Goal: Task Accomplishment & Management: Understand process/instructions

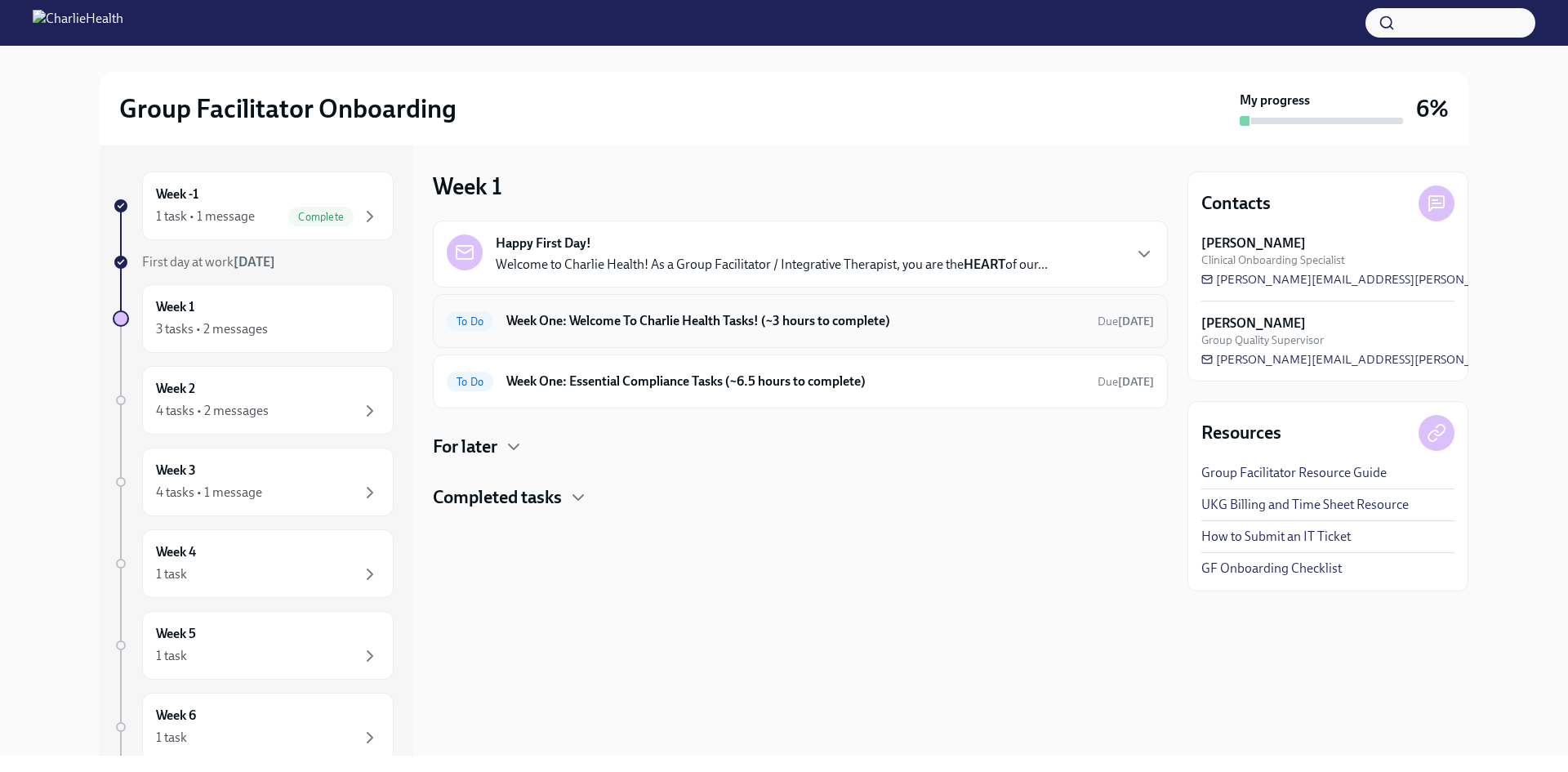
click at [674, 331] on div "To Do Week One: Welcome To Charlie Health Tasks! (~3 hours to complete) Due [DA…" at bounding box center [800, 320] width 707 height 26
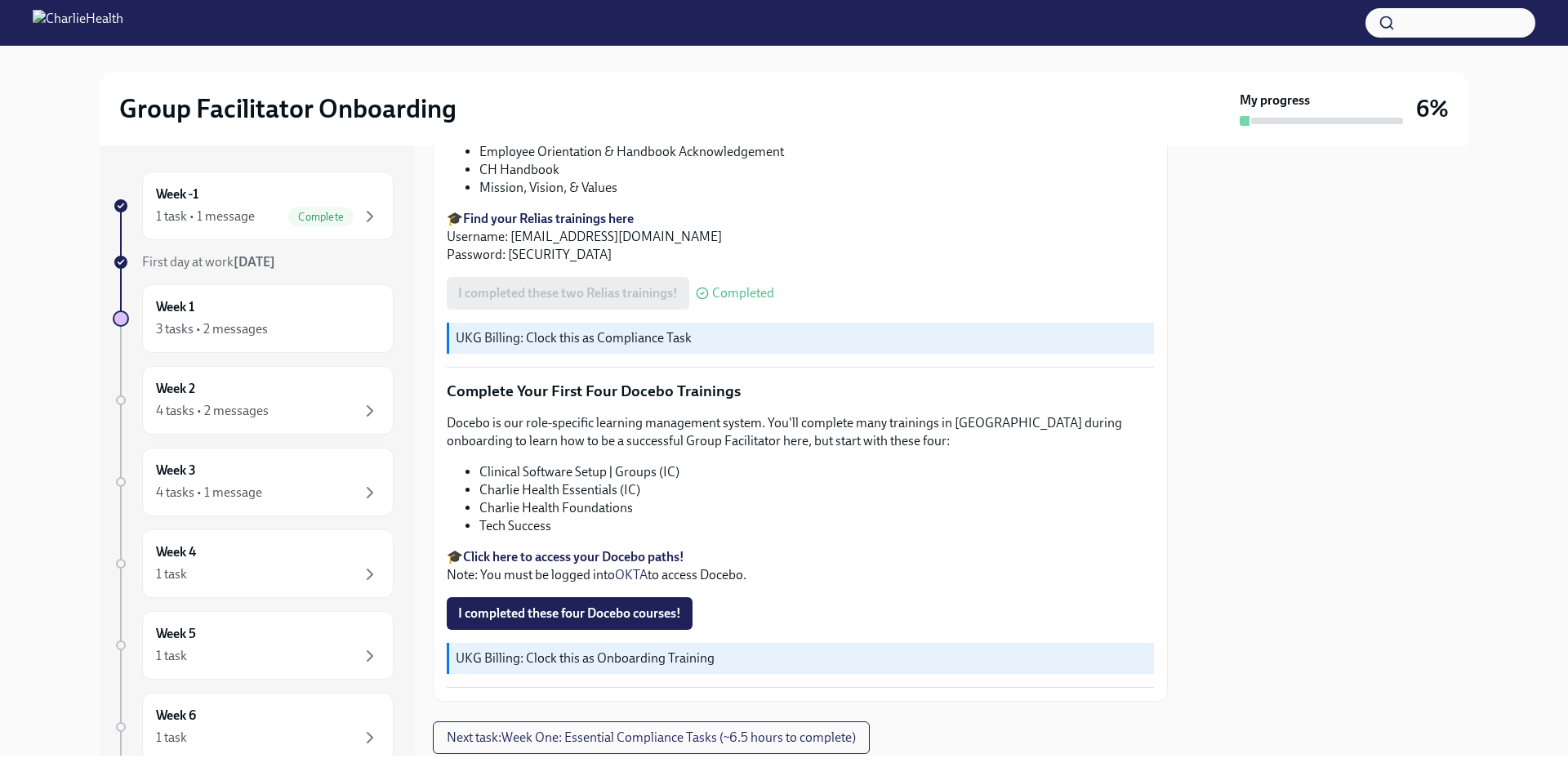
scroll to position [2167, 0]
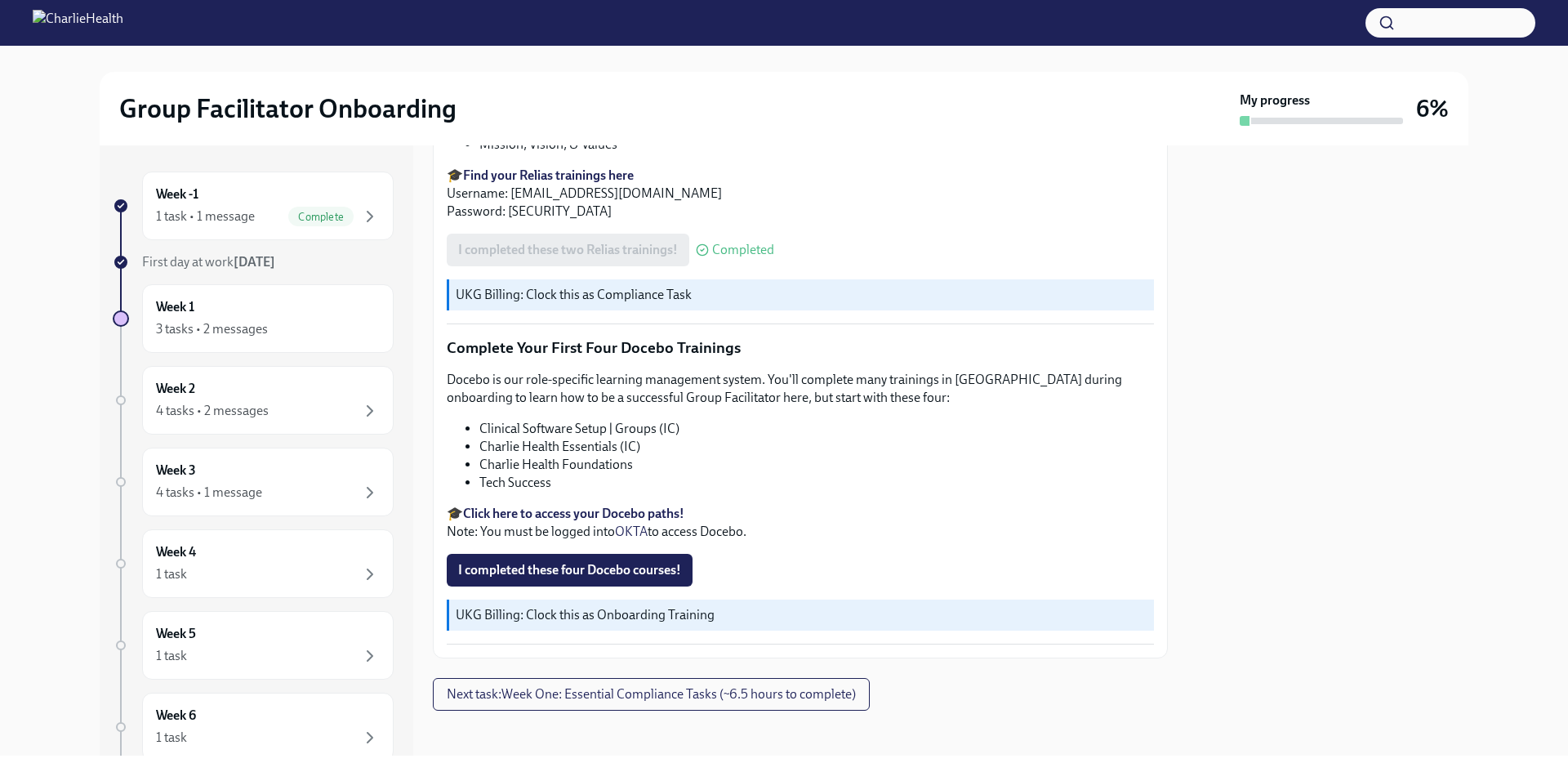
click at [560, 505] on strong "Click here to access your Docebo paths!" at bounding box center [573, 513] width 222 height 16
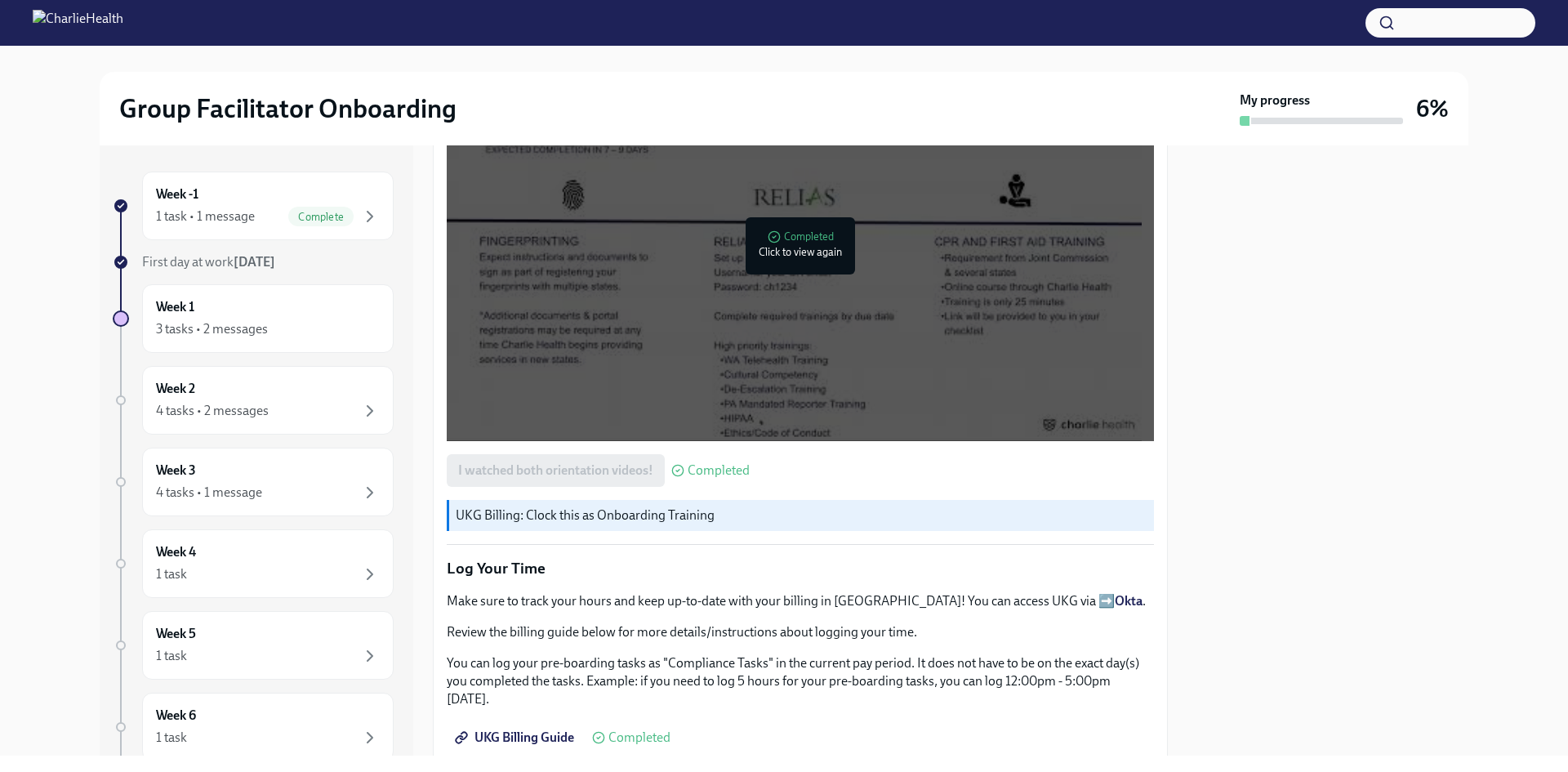
scroll to position [1024, 0]
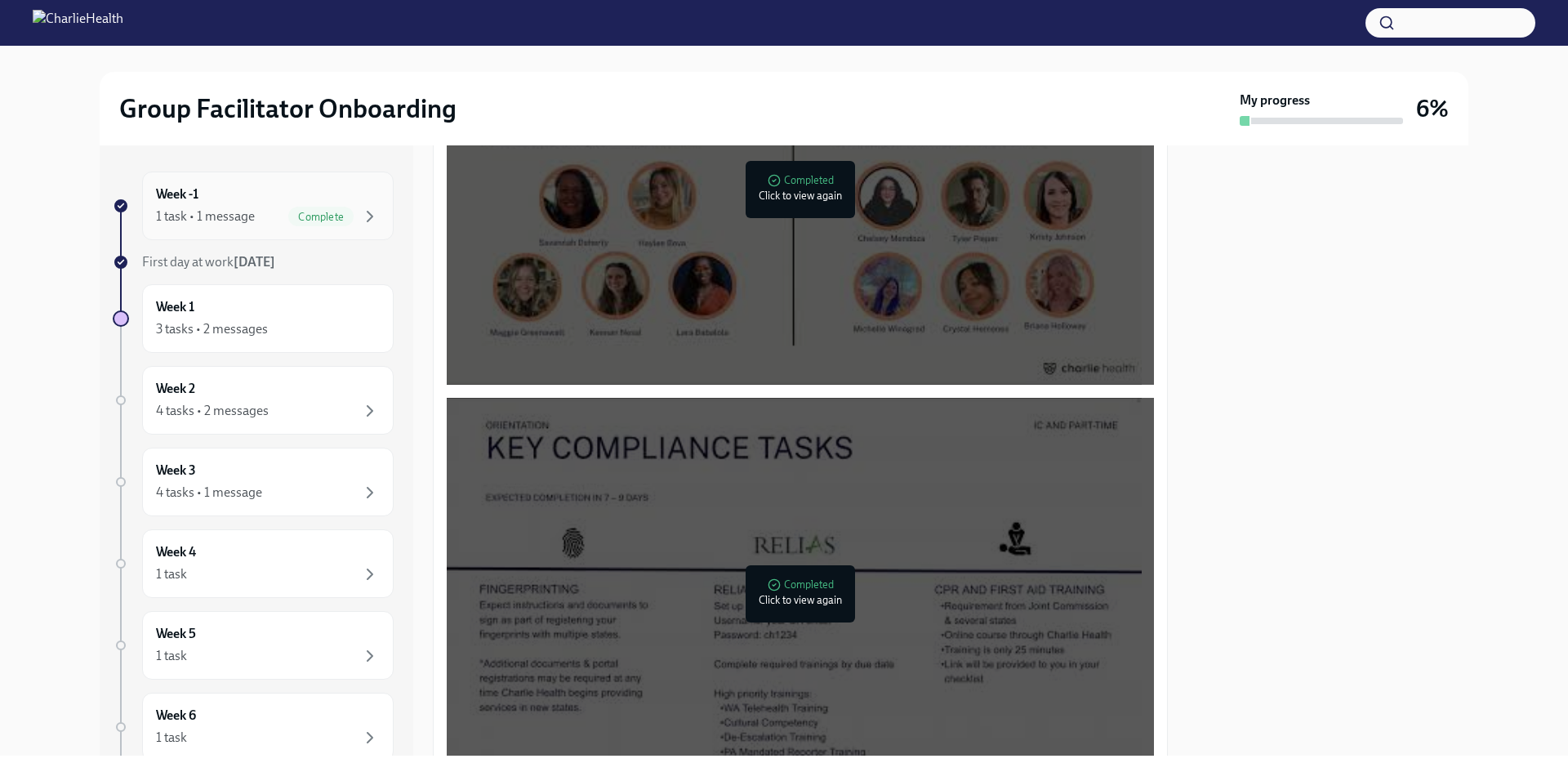
click at [277, 204] on div "Week -1 1 task • 1 message Complete" at bounding box center [268, 206] width 223 height 41
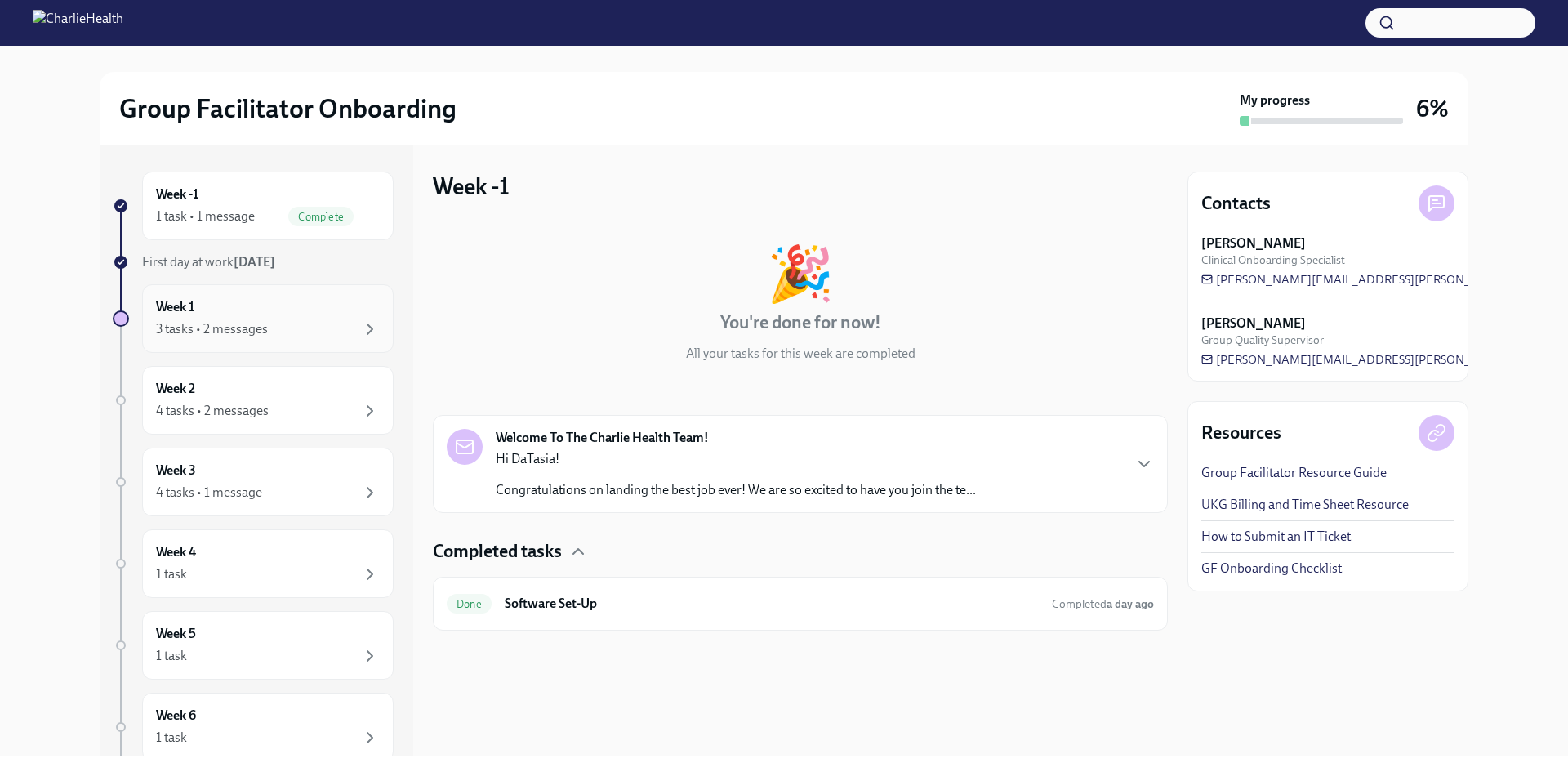
click at [255, 301] on div "Week 1 3 tasks • 2 messages" at bounding box center [268, 318] width 223 height 41
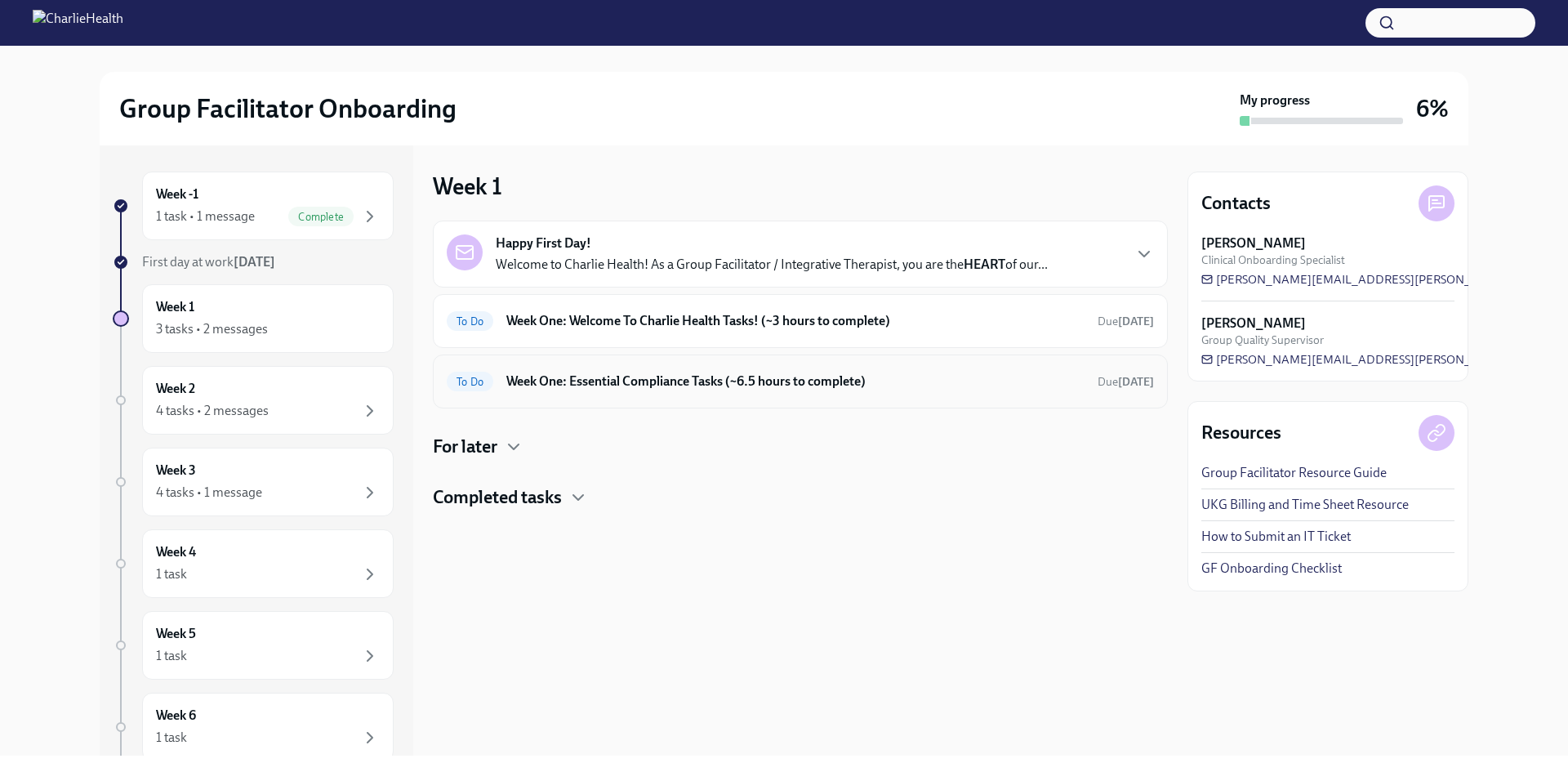
click at [584, 391] on div "To Do Week One: Essential Compliance Tasks (~6.5 hours to complete) Due [DATE]" at bounding box center [800, 381] width 707 height 26
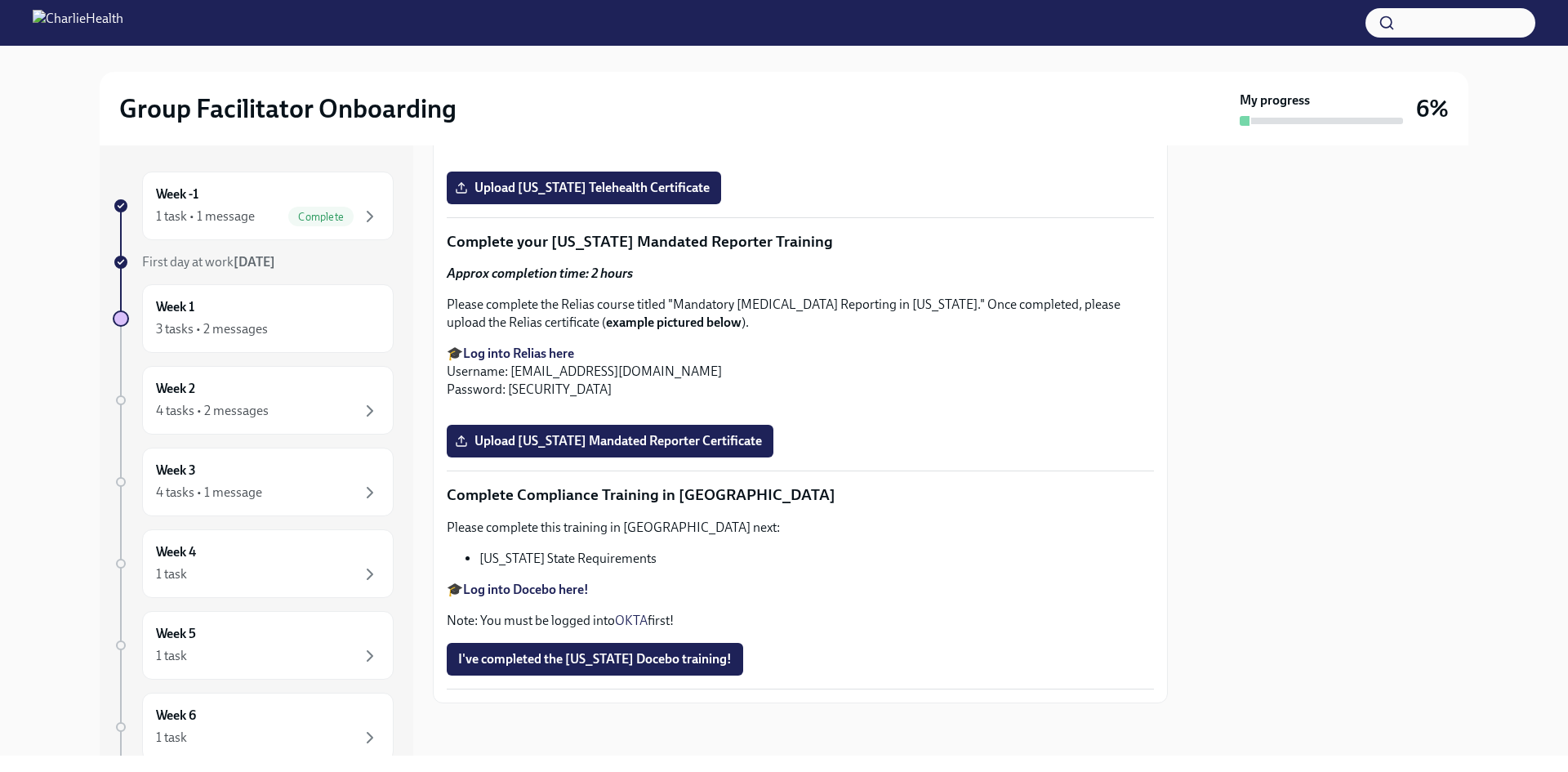
scroll to position [3492, 0]
